Goal: Use online tool/utility: Utilize a website feature to perform a specific function

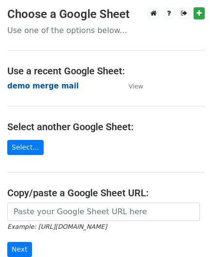
click at [25, 87] on strong "demo merge mail" at bounding box center [42, 86] width 71 height 9
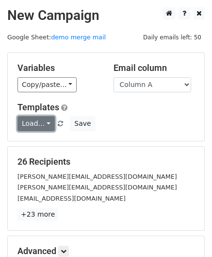
click at [44, 119] on link "Load..." at bounding box center [35, 123] width 37 height 15
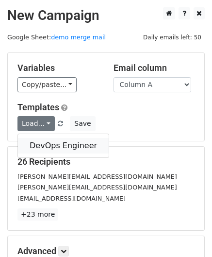
click at [38, 143] on link "DevOps Engineer" at bounding box center [63, 146] width 91 height 16
